Goal: Go to known website: Access a specific website the user already knows

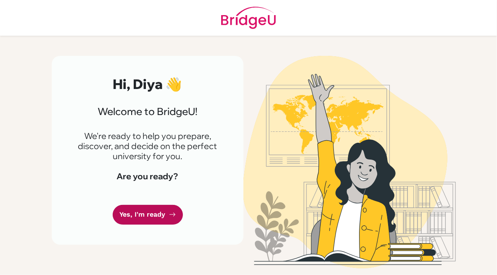
click at [147, 216] on link "Yes, I'm ready" at bounding box center [148, 215] width 70 height 20
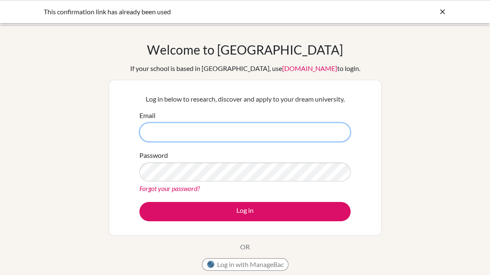
type input "[EMAIL_ADDRESS][DOMAIN_NAME]"
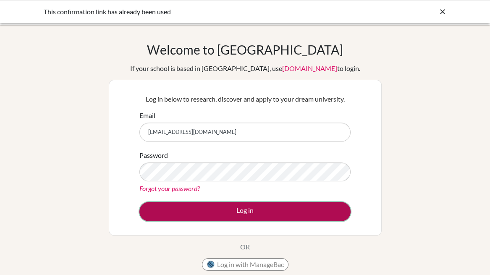
click at [252, 215] on button "Log in" at bounding box center [244, 211] width 211 height 19
